Goal: Book appointment/travel/reservation

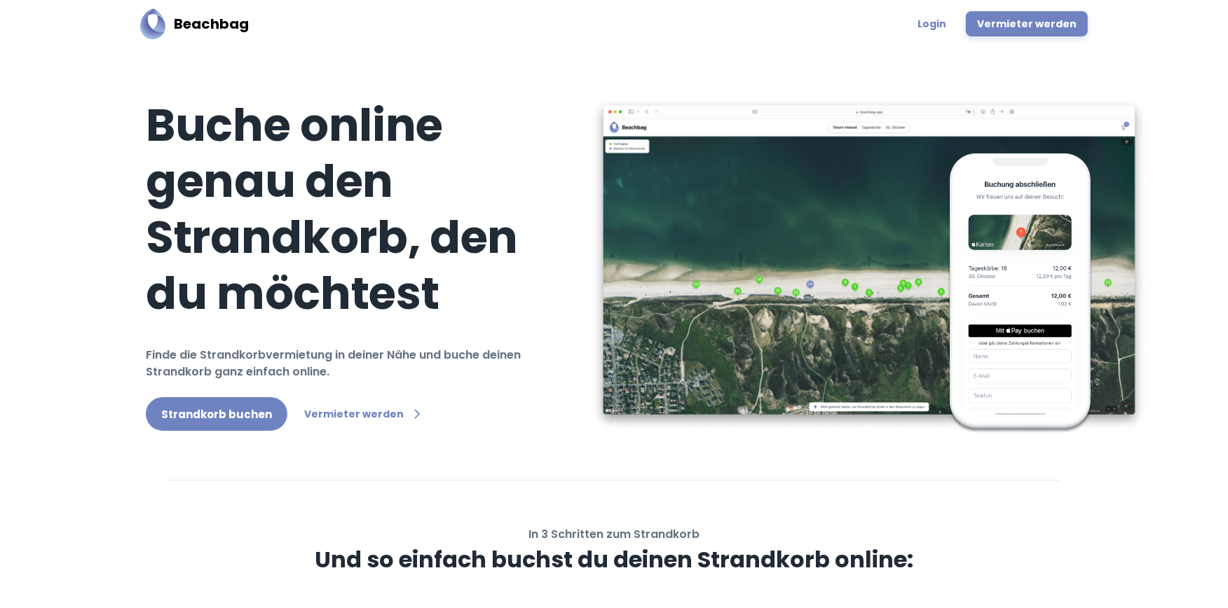
click at [256, 418] on link "Strandkorb buchen" at bounding box center [217, 414] width 142 height 34
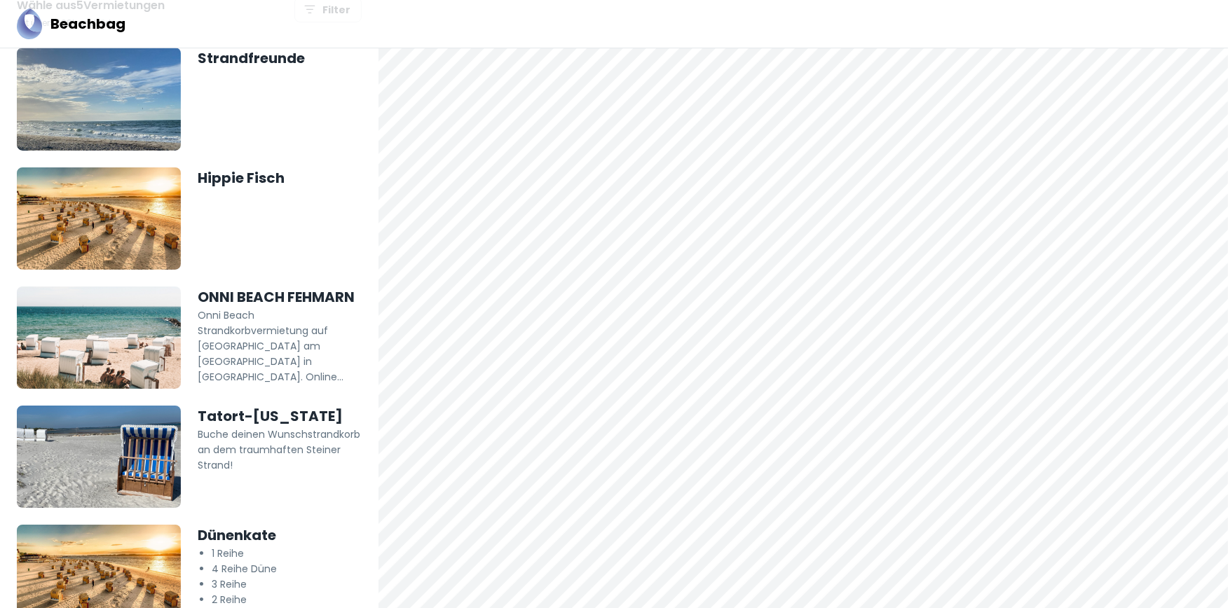
scroll to position [51, 0]
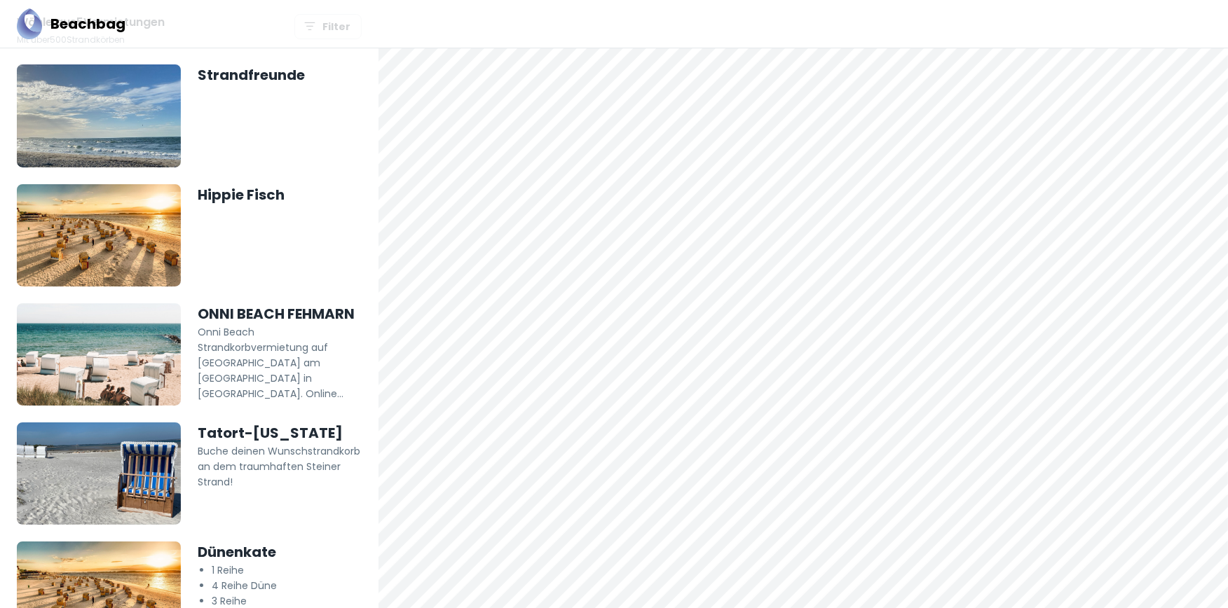
drag, startPoint x: 467, startPoint y: 159, endPoint x: 845, endPoint y: 348, distance: 422.7
click at [845, 348] on div at bounding box center [802, 328] width 849 height 561
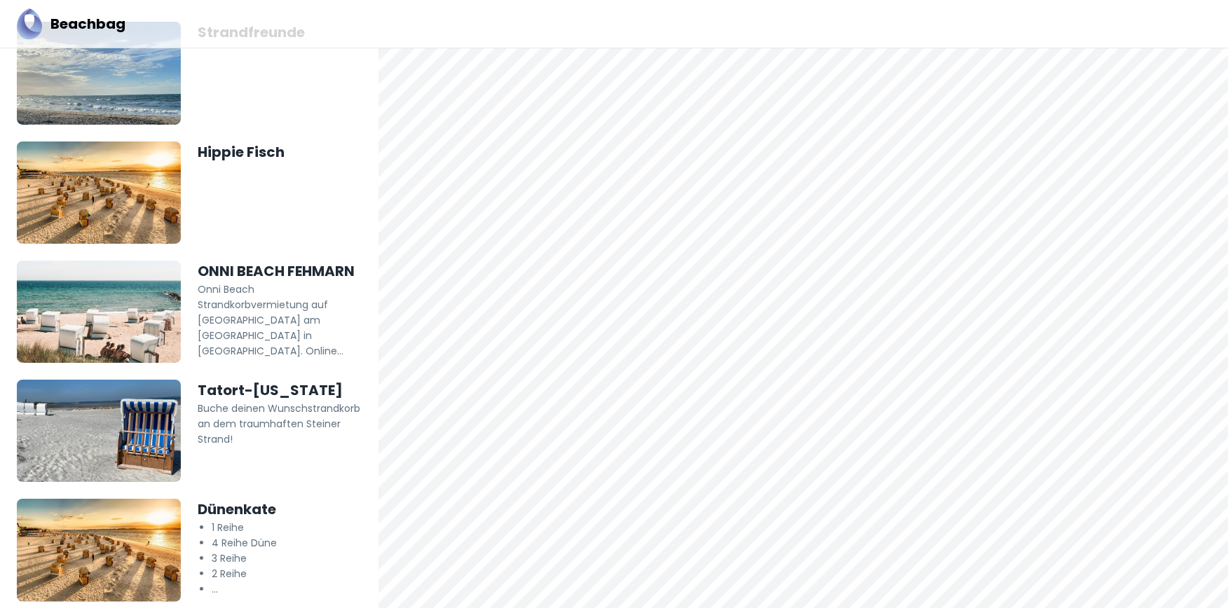
scroll to position [103, 0]
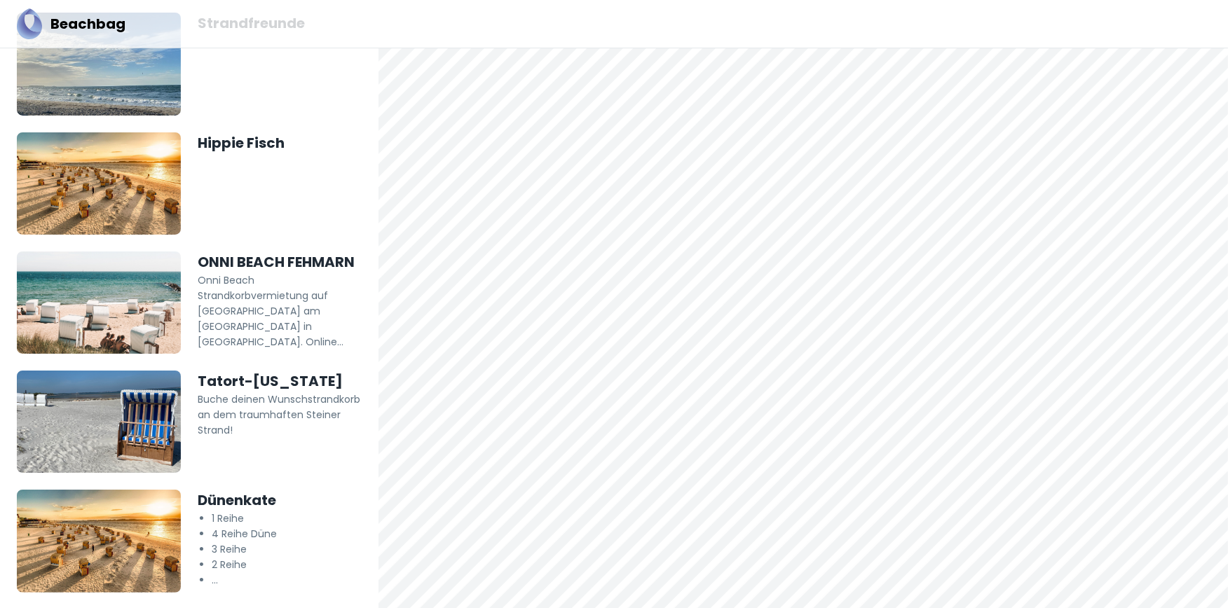
drag, startPoint x: 1060, startPoint y: 378, endPoint x: 792, endPoint y: 266, distance: 290.8
click at [792, 266] on div at bounding box center [802, 328] width 849 height 561
drag, startPoint x: 895, startPoint y: 430, endPoint x: 804, endPoint y: 400, distance: 95.1
click at [804, 400] on div at bounding box center [802, 328] width 849 height 561
click at [1146, 585] on div at bounding box center [802, 328] width 849 height 561
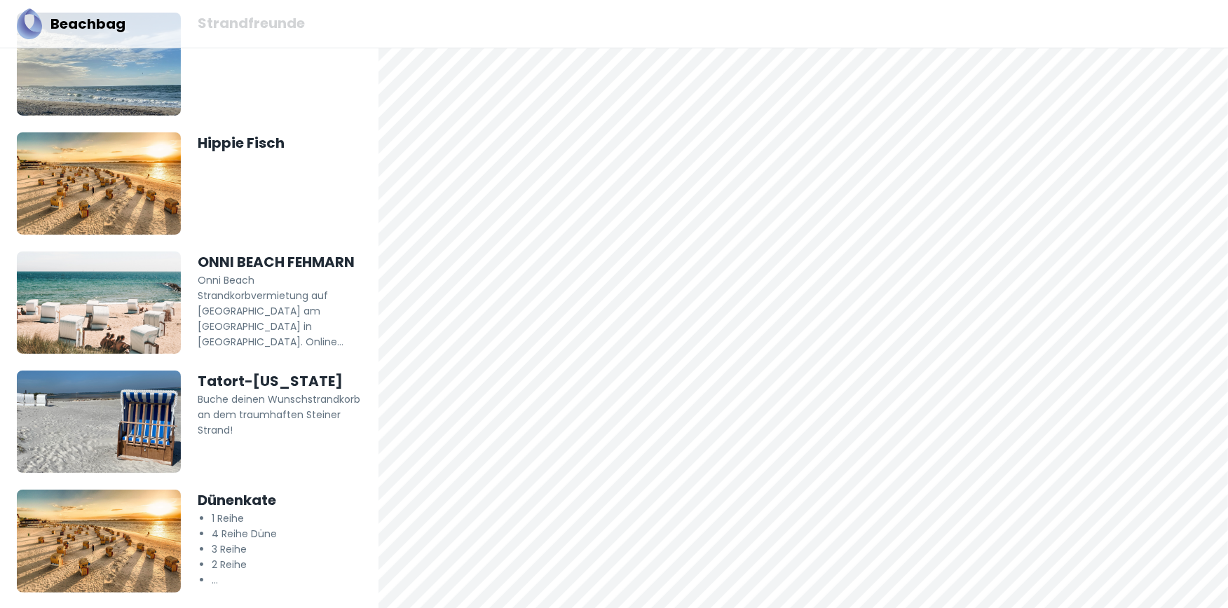
click at [1146, 589] on div at bounding box center [802, 328] width 849 height 561
drag, startPoint x: 543, startPoint y: 281, endPoint x: 856, endPoint y: 268, distance: 313.5
click at [856, 268] on div at bounding box center [802, 328] width 849 height 561
drag, startPoint x: 697, startPoint y: 498, endPoint x: 916, endPoint y: 186, distance: 381.2
click at [916, 186] on div at bounding box center [802, 328] width 849 height 561
